Goal: Task Accomplishment & Management: Complete application form

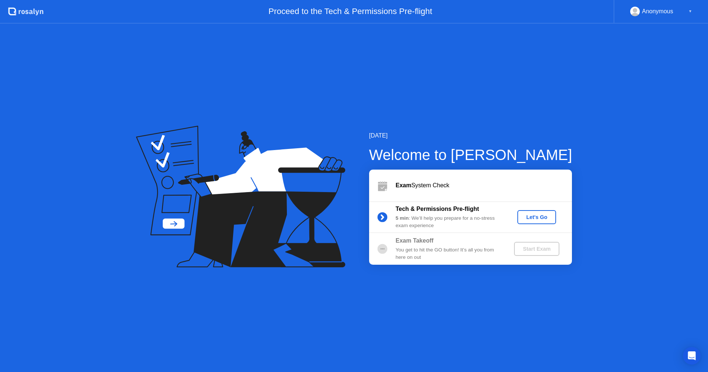
click at [541, 222] on button "Let's Go" at bounding box center [536, 217] width 39 height 14
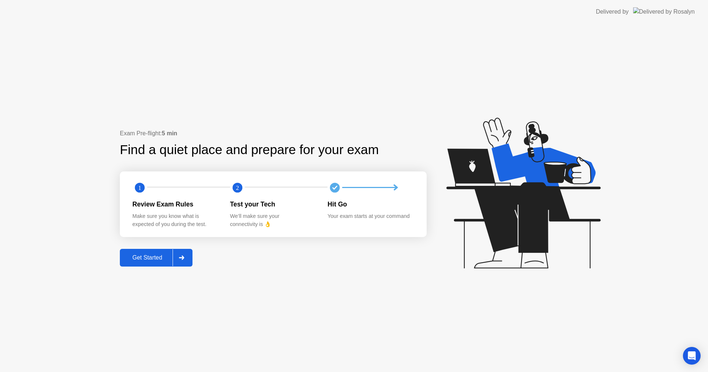
click at [152, 258] on div "Get Started" at bounding box center [147, 257] width 51 height 7
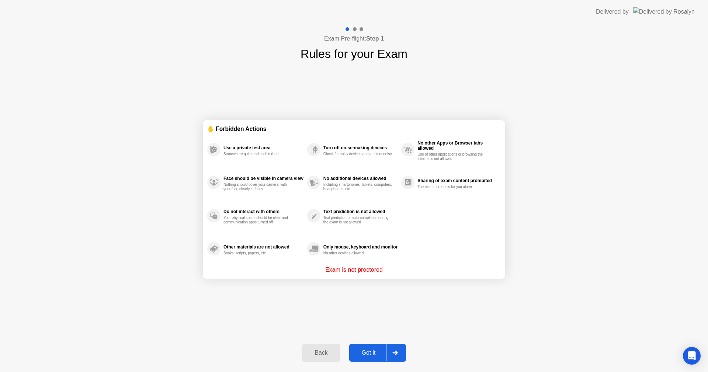
click at [366, 350] on div "Got it" at bounding box center [368, 353] width 35 height 7
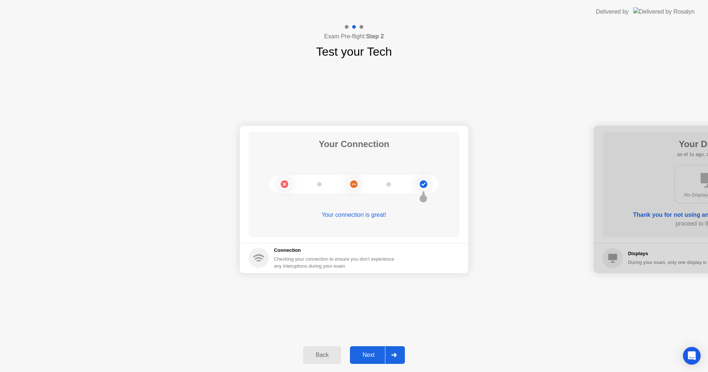
click at [372, 357] on div "Next" at bounding box center [368, 355] width 33 height 7
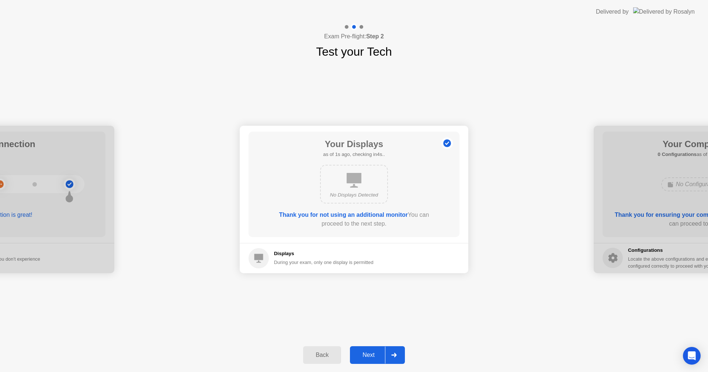
click at [372, 357] on div "Next" at bounding box center [368, 355] width 33 height 7
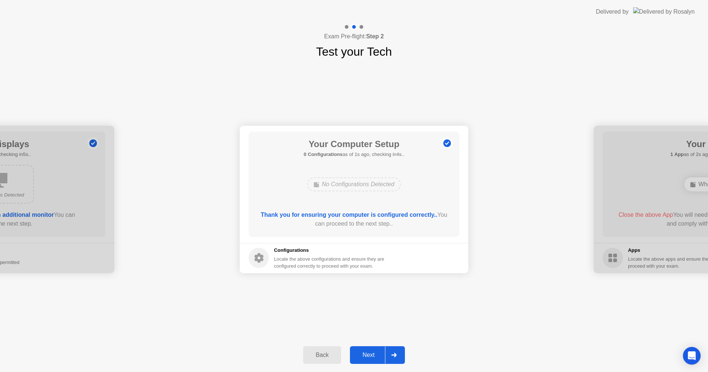
click at [372, 357] on div "Next" at bounding box center [368, 355] width 33 height 7
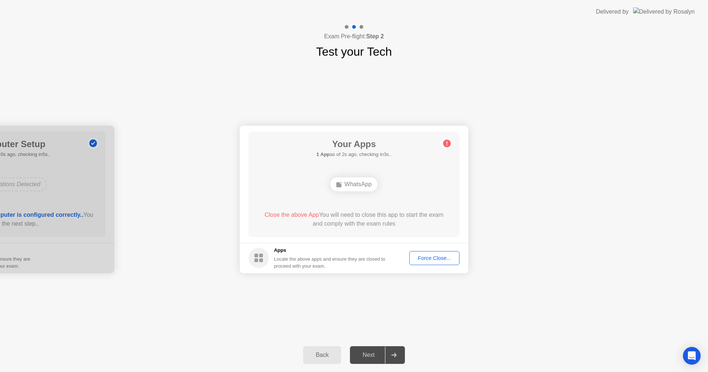
click at [425, 255] on div "Force Close..." at bounding box center [434, 258] width 45 height 6
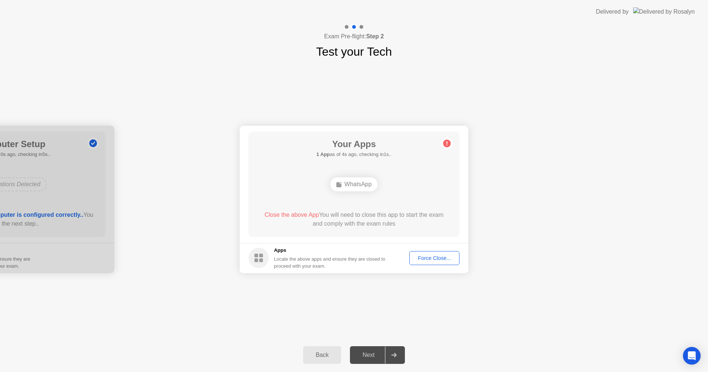
click at [441, 256] on div "Force Close..." at bounding box center [434, 258] width 45 height 6
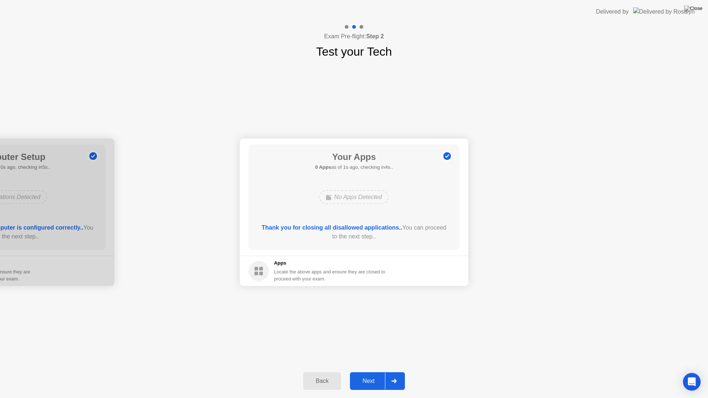
click at [372, 372] on div "Next" at bounding box center [368, 381] width 33 height 7
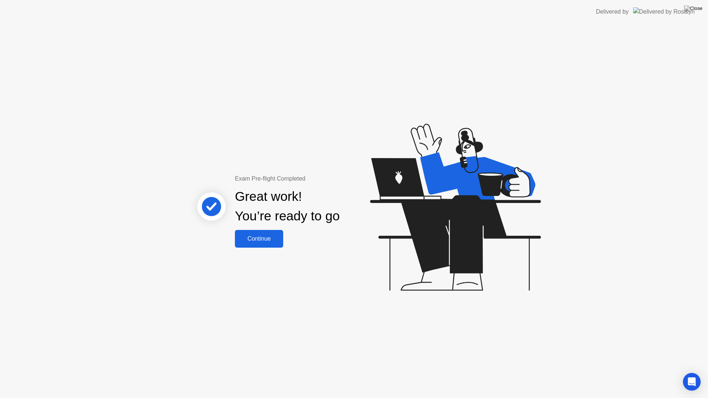
click at [270, 239] on div "Continue" at bounding box center [259, 239] width 44 height 7
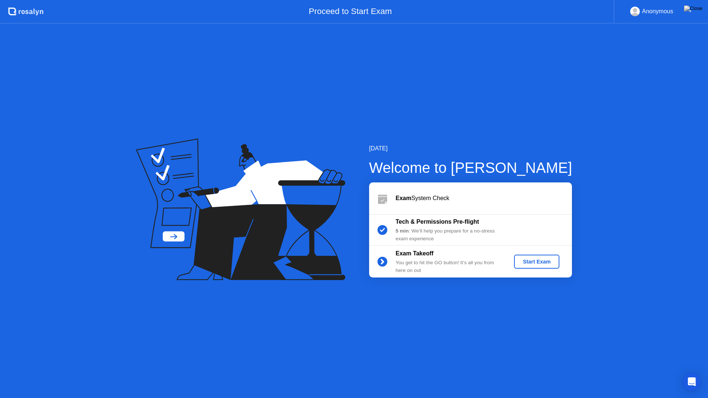
click at [398, 226] on div "Tech & Permissions Pre-flight" at bounding box center [449, 222] width 106 height 9
click at [699, 10] on img at bounding box center [693, 9] width 18 height 6
click at [402, 199] on b "Exam" at bounding box center [404, 198] width 16 height 6
click at [387, 230] on circle at bounding box center [382, 230] width 10 height 10
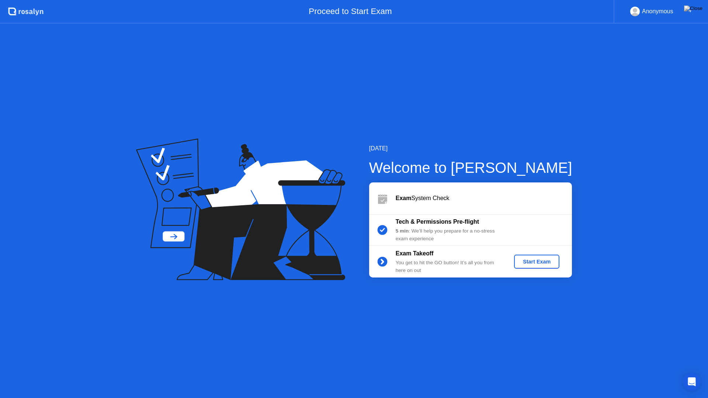
click at [415, 230] on div "5 min : We’ll help you prepare for a no-stress exam experience" at bounding box center [449, 234] width 106 height 15
click at [411, 229] on div "5 min : We’ll help you prepare for a no-stress exam experience" at bounding box center [449, 234] width 106 height 15
click at [681, 13] on div "Anonymous ▼" at bounding box center [661, 12] width 62 height 10
click at [430, 372] on div "[DATE] Welcome to [PERSON_NAME] Exam System Check Tech & Permissions Pre-flight…" at bounding box center [354, 211] width 708 height 375
click at [496, 359] on div "[DATE] Welcome to [PERSON_NAME] Exam System Check Tech & Permissions Pre-flight…" at bounding box center [354, 211] width 708 height 375
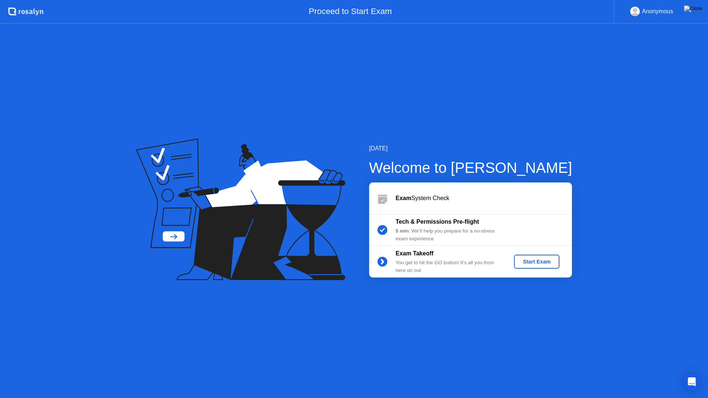
click at [708, 372] on div "[DATE] Welcome to [PERSON_NAME] Exam System Check Tech & Permissions Pre-flight…" at bounding box center [354, 211] width 708 height 375
click at [695, 372] on icon "Open Intercom Messenger" at bounding box center [691, 382] width 8 height 10
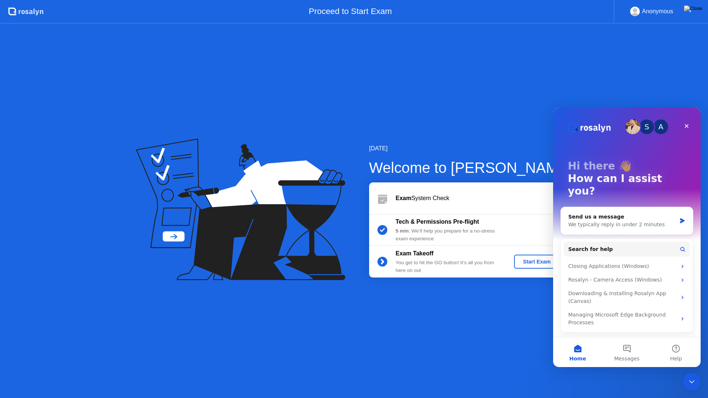
click at [633, 125] on img "Intercom messenger" at bounding box center [632, 126] width 15 height 15
click at [649, 125] on div "S" at bounding box center [646, 126] width 15 height 15
click at [687, 121] on div "Close" at bounding box center [686, 125] width 13 height 13
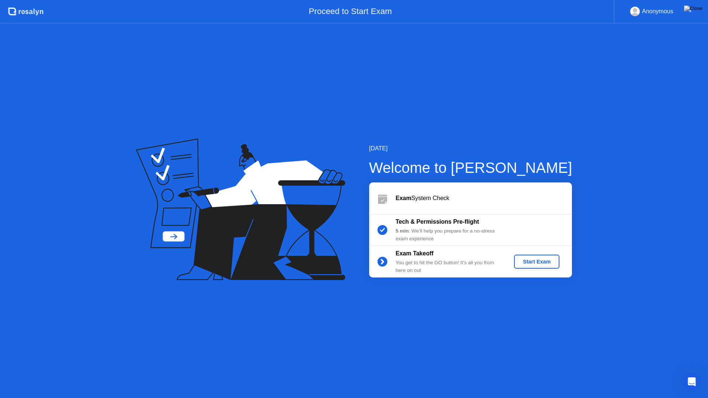
click at [528, 257] on button "Start Exam" at bounding box center [536, 262] width 45 height 14
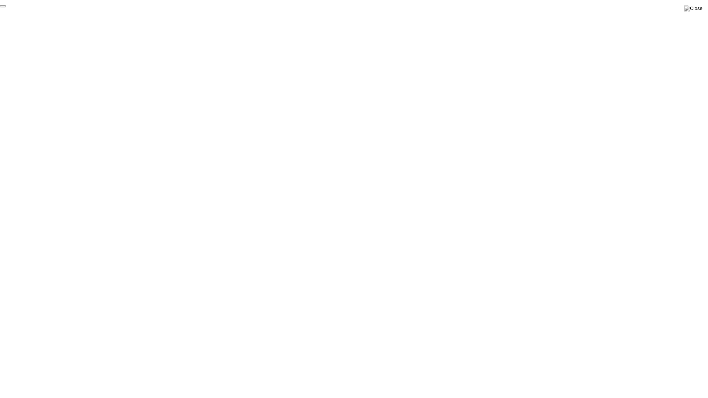
click div "End Proctoring Session"
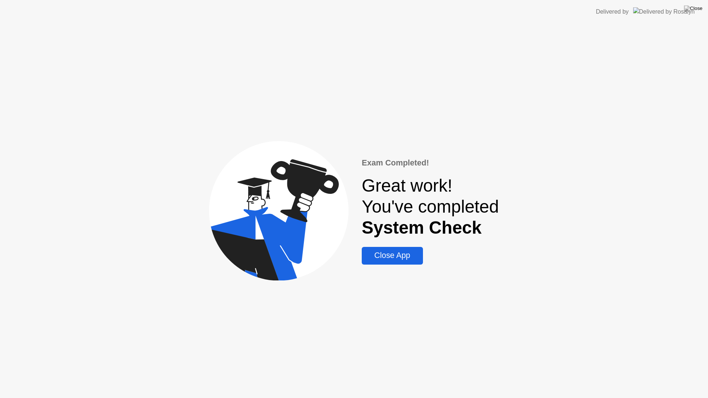
click at [443, 235] on b "System Check" at bounding box center [422, 228] width 120 height 20
drag, startPoint x: 404, startPoint y: 259, endPoint x: 524, endPoint y: 297, distance: 125.2
click at [524, 297] on div "Exam Completed! Great work! You've completed System Check Close App" at bounding box center [354, 211] width 708 height 375
click at [407, 257] on div "Close App" at bounding box center [392, 255] width 56 height 9
